Goal: Task Accomplishment & Management: Manage account settings

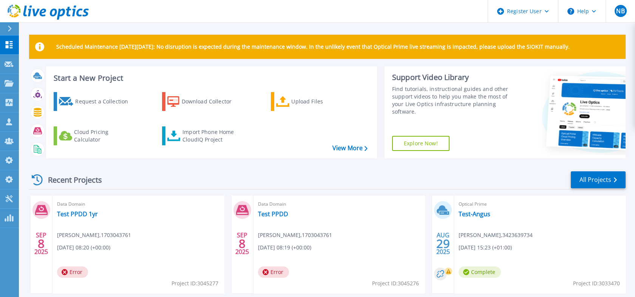
click at [66, 6] on icon at bounding box center [48, 12] width 81 height 15
click at [17, 123] on link "Customers Customers" at bounding box center [9, 122] width 19 height 19
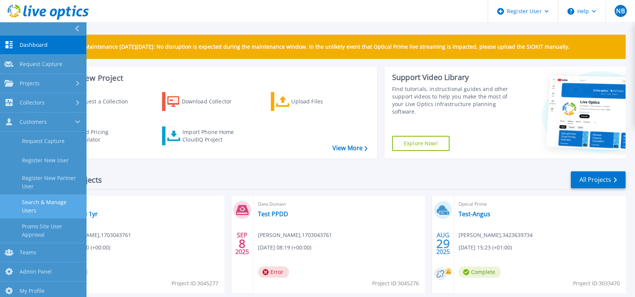
click at [53, 202] on link "Search & Manage Users" at bounding box center [43, 206] width 86 height 24
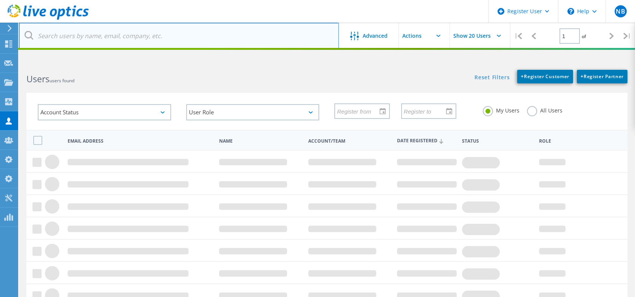
click at [156, 46] on input "text" at bounding box center [179, 36] width 320 height 26
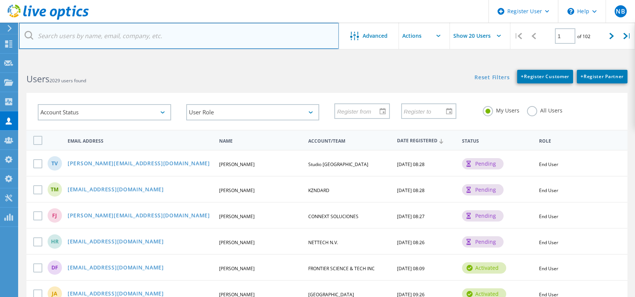
paste input "gabrielfaria@brasiltecpar.com.br"
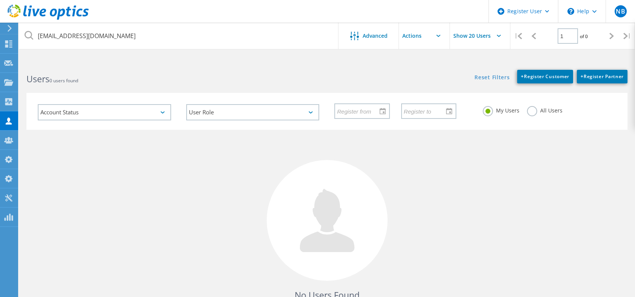
click at [529, 109] on label "All Users" at bounding box center [544, 109] width 35 height 7
click at [0, 0] on input "All Users" at bounding box center [0, 0] width 0 height 0
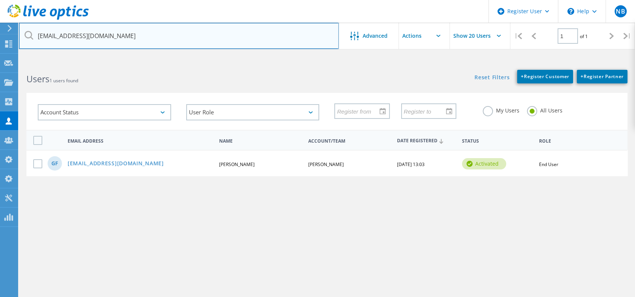
drag, startPoint x: 69, startPoint y: 37, endPoint x: 33, endPoint y: 36, distance: 35.9
click at [33, 36] on input "gabrielfaria@brasiltecpar.com.br" at bounding box center [179, 36] width 320 height 26
click at [154, 41] on input "gabrielfaria@brasiltecpar.com.br" at bounding box center [179, 36] width 320 height 26
drag, startPoint x: 154, startPoint y: 41, endPoint x: 24, endPoint y: 36, distance: 130.0
click at [24, 36] on div "gabrielfaria@brasiltecpar.com.br" at bounding box center [178, 36] width 319 height 26
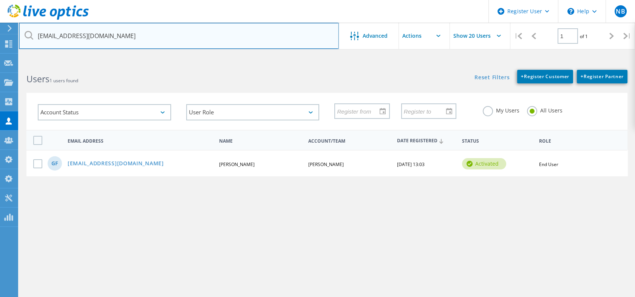
paste input "costa@dynamicsit.com.a"
drag, startPoint x: 60, startPoint y: 36, endPoint x: 28, endPoint y: 36, distance: 31.3
click at [28, 36] on div "gacosta@dynamicsit.com.ar" at bounding box center [178, 36] width 319 height 26
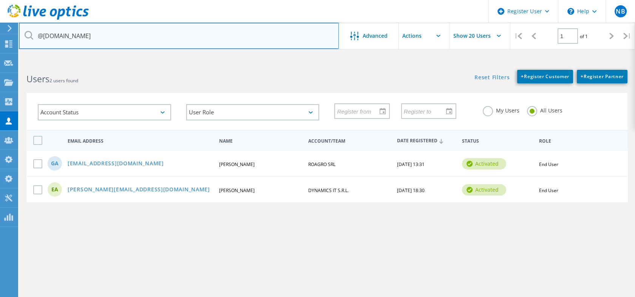
type input "gacosta@dynamicsit.com.ar"
